Goal: Check status: Check status

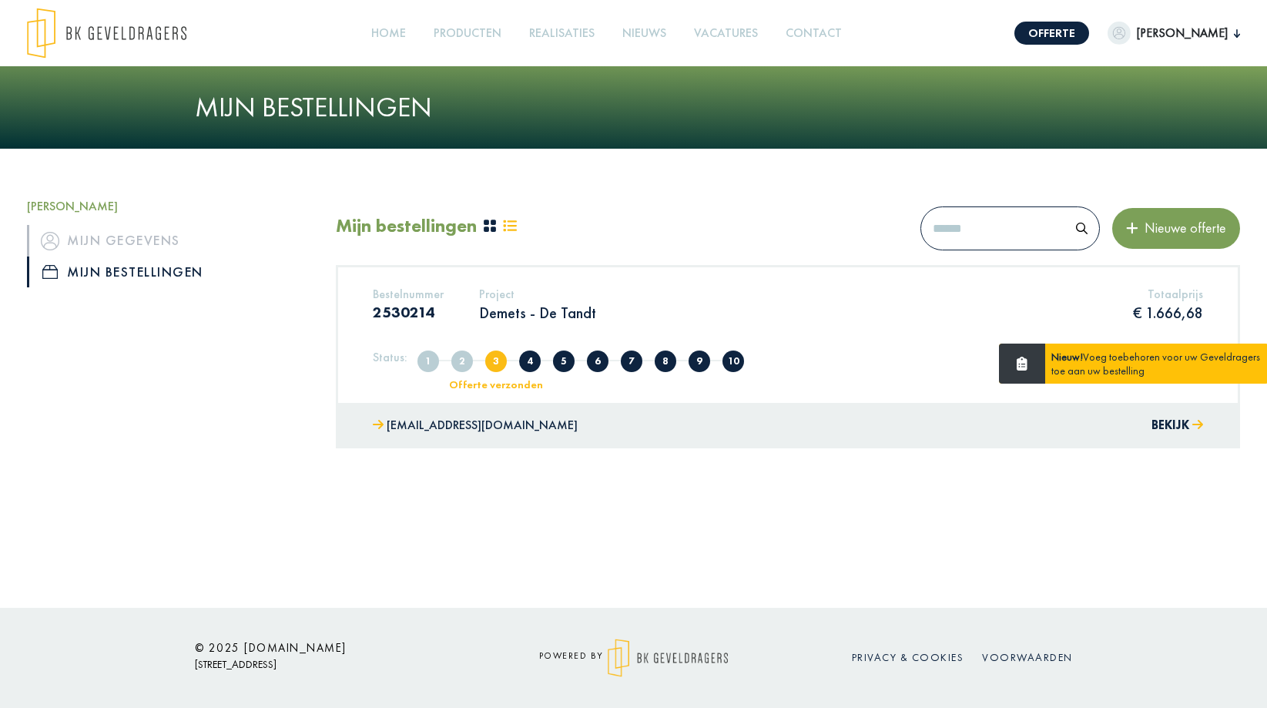
click at [592, 306] on div "Project Demets - De Tandt" at bounding box center [538, 307] width 140 height 41
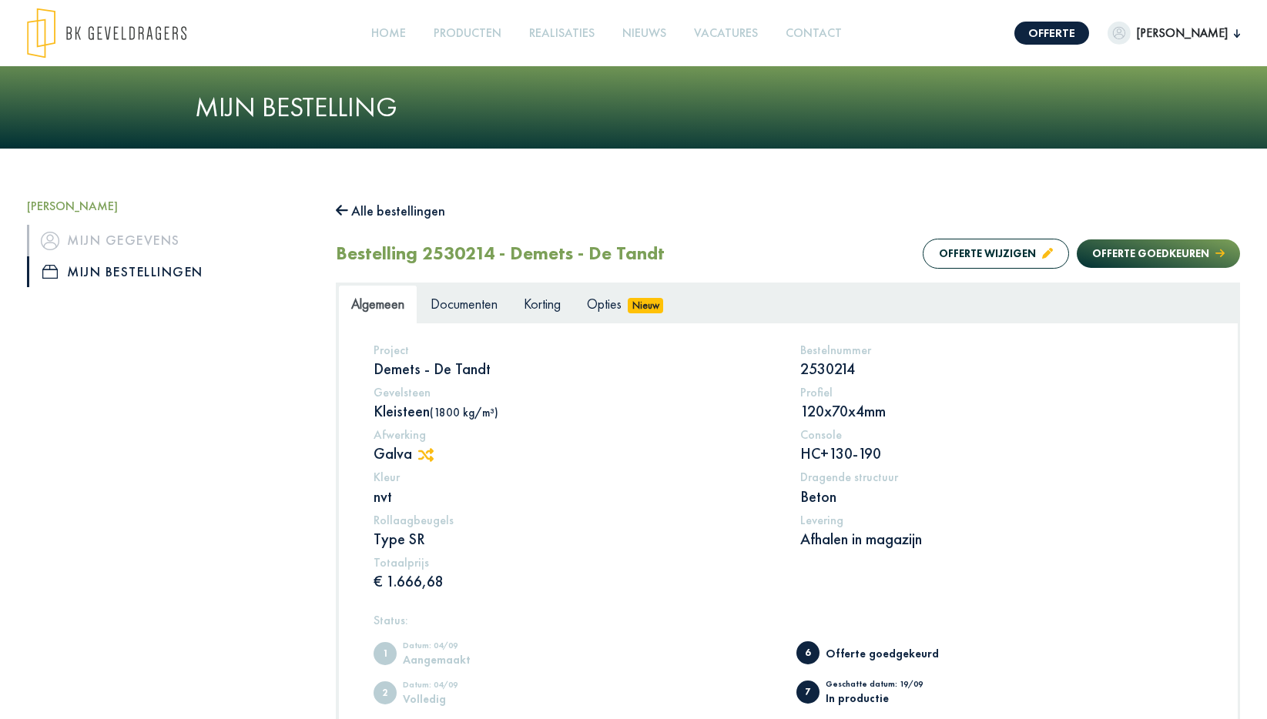
click at [829, 530] on p "Afhalen in magazijn" at bounding box center [1001, 539] width 403 height 20
click at [165, 244] on link "Mijn gegevens" at bounding box center [170, 240] width 286 height 31
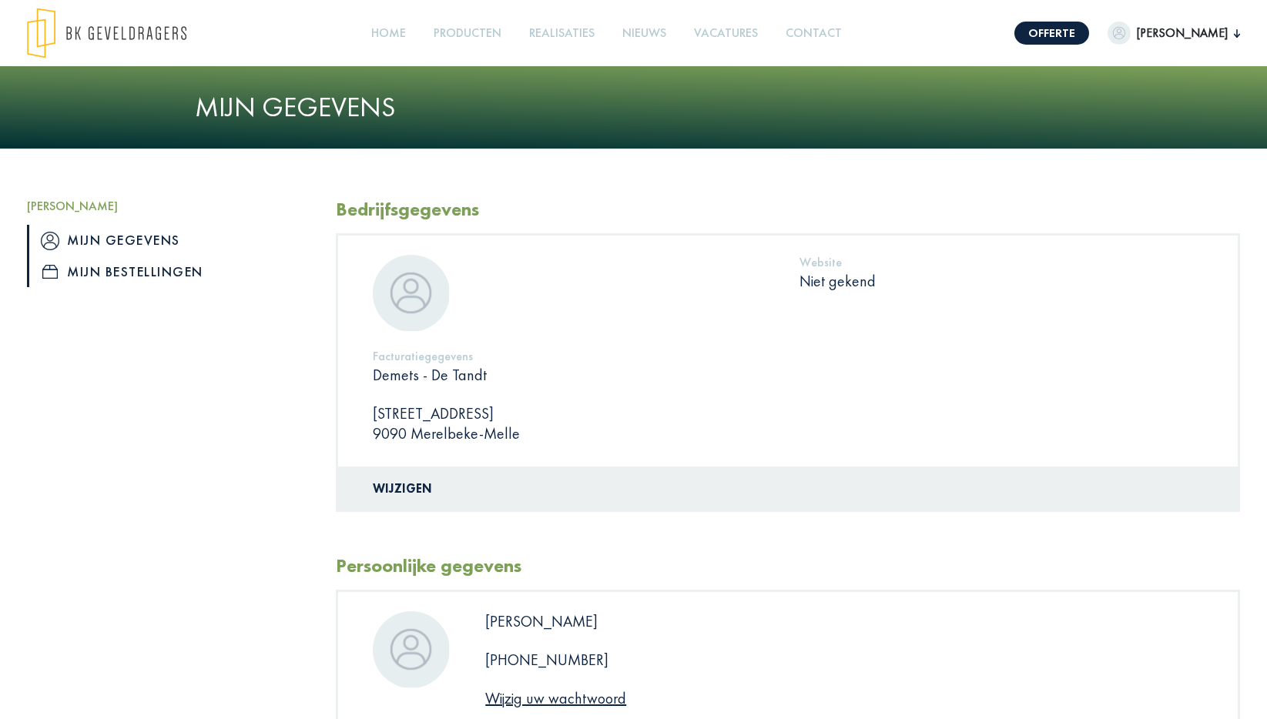
click at [146, 271] on link "Mijn bestellingen" at bounding box center [170, 272] width 286 height 31
